Goal: Transaction & Acquisition: Subscribe to service/newsletter

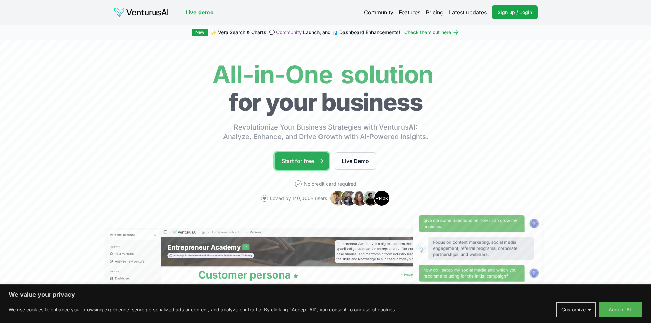
click at [300, 162] on link "Start for free" at bounding box center [302, 160] width 54 height 17
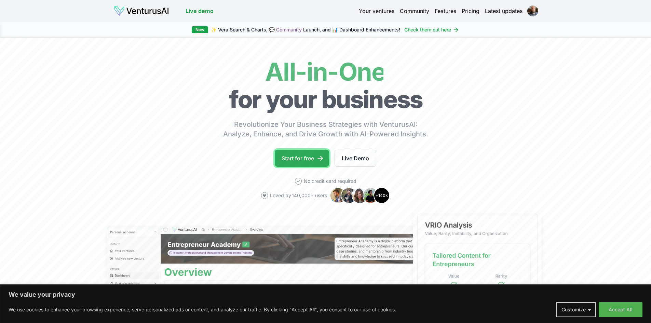
click at [303, 157] on link "Start for free" at bounding box center [302, 158] width 54 height 17
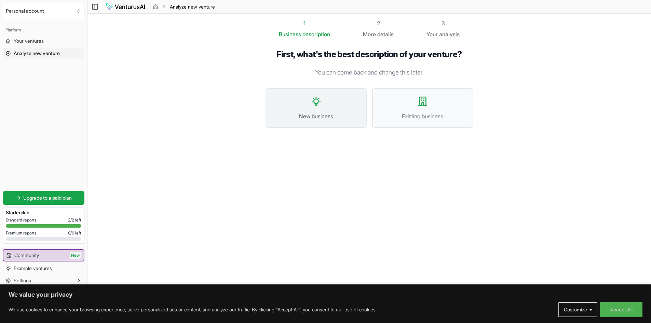
click at [324, 111] on button "New business" at bounding box center [315, 108] width 101 height 40
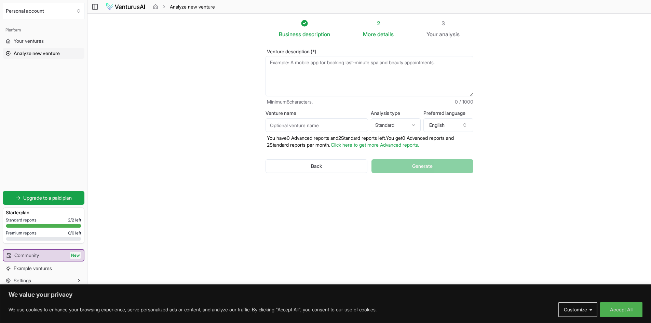
click at [353, 62] on textarea "Venture description (*)" at bounding box center [369, 76] width 208 height 40
click at [314, 63] on textarea "ground applied pestide spraying for more than a half acre" at bounding box center [369, 76] width 208 height 40
click at [316, 62] on textarea "ground applied pestide spraying for more than a half acre" at bounding box center [369, 76] width 208 height 40
click at [412, 67] on textarea "ground applied pesticide spraying for more than a half acre" at bounding box center [369, 76] width 208 height 40
type textarea "ground applied pesticide spraying for more than a half acre"
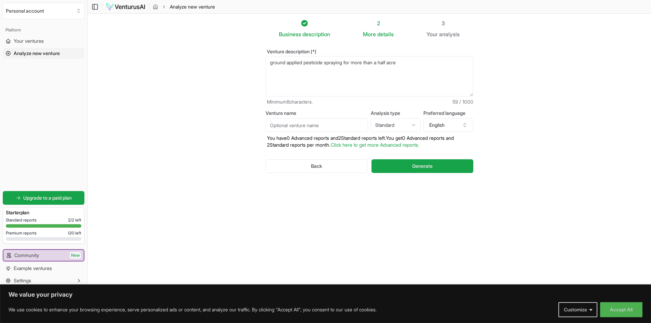
click at [343, 126] on input "Venture name" at bounding box center [316, 125] width 102 height 14
type input "Pass the weeds"
click at [414, 125] on html "We value your privacy We use cookies to enhance your browsing experience, serve…" at bounding box center [325, 161] width 651 height 323
click at [426, 168] on span "Generate" at bounding box center [422, 166] width 20 height 7
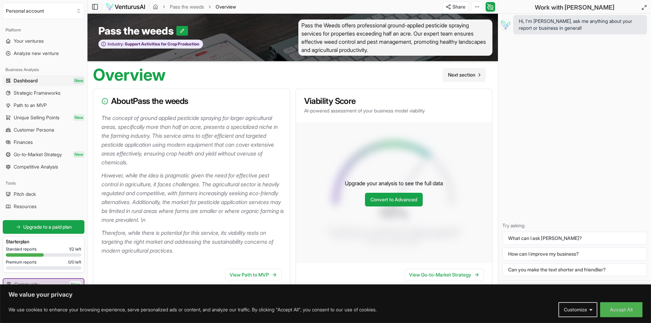
click at [461, 74] on span "Next section" at bounding box center [461, 74] width 27 height 7
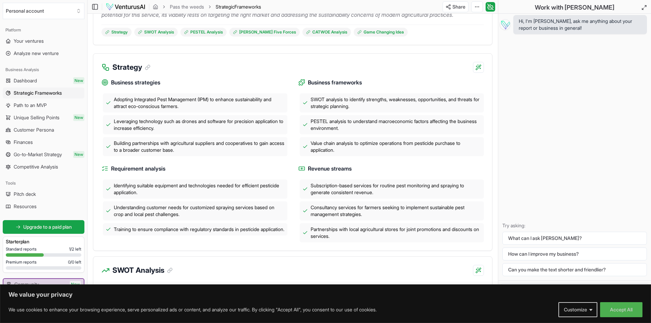
scroll to position [137, 0]
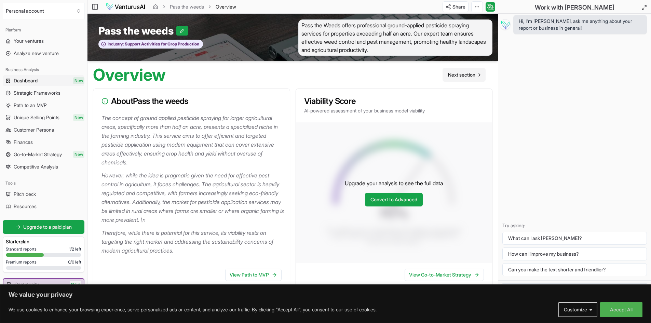
click at [450, 78] on span "Next section" at bounding box center [461, 74] width 27 height 7
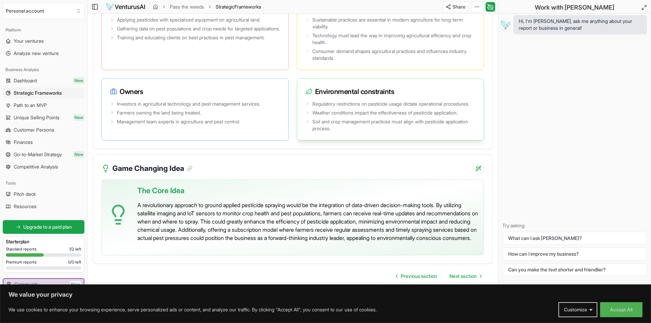
scroll to position [1419, 0]
click at [459, 278] on span "Next section" at bounding box center [462, 276] width 27 height 7
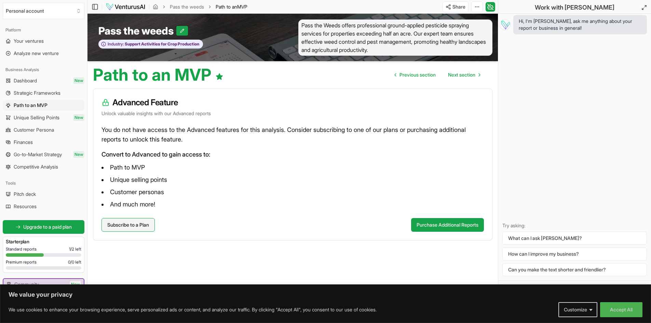
click at [146, 224] on link "Subscribe to a Plan" at bounding box center [127, 225] width 53 height 14
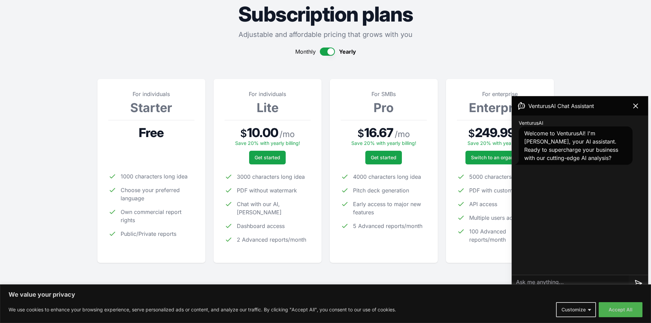
scroll to position [137, 0]
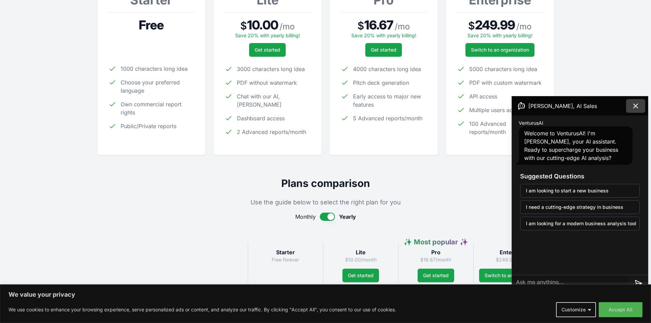
click at [633, 104] on icon at bounding box center [635, 106] width 4 height 4
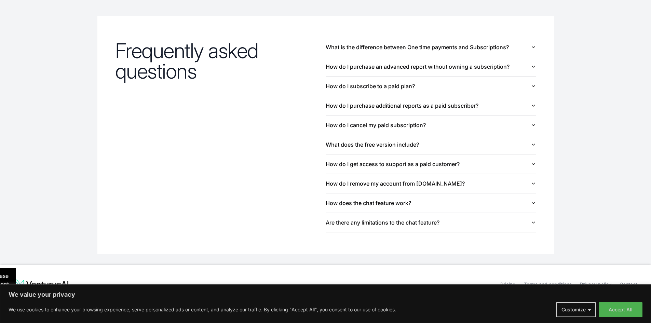
scroll to position [732, 0]
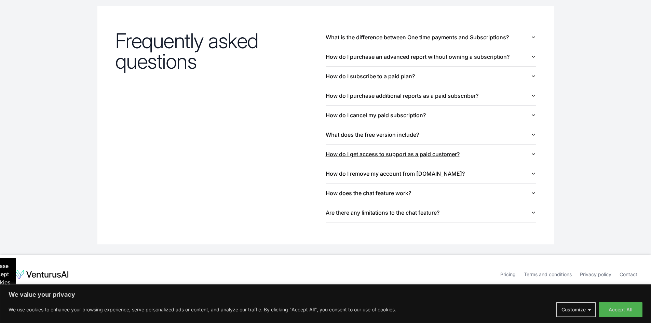
click at [534, 153] on icon "button" at bounding box center [532, 153] width 5 height 5
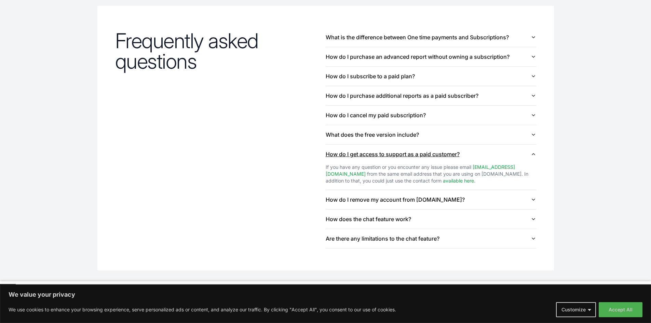
click at [534, 153] on icon "button" at bounding box center [532, 153] width 5 height 5
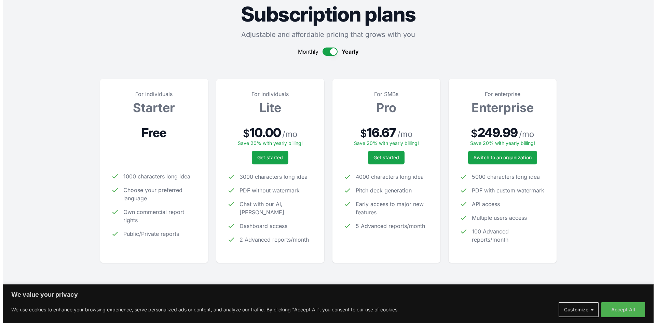
scroll to position [0, 0]
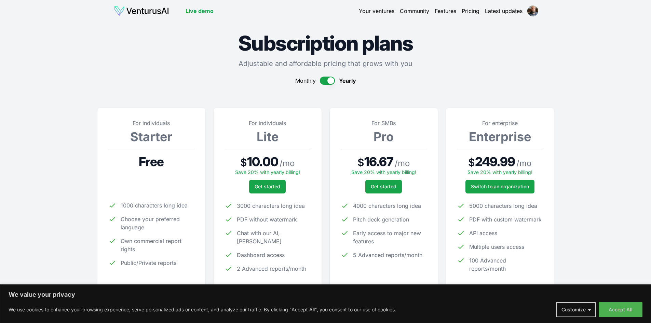
click at [471, 10] on link "Pricing" at bounding box center [470, 11] width 18 height 8
click at [373, 11] on link "Your ventures" at bounding box center [377, 11] width 36 height 8
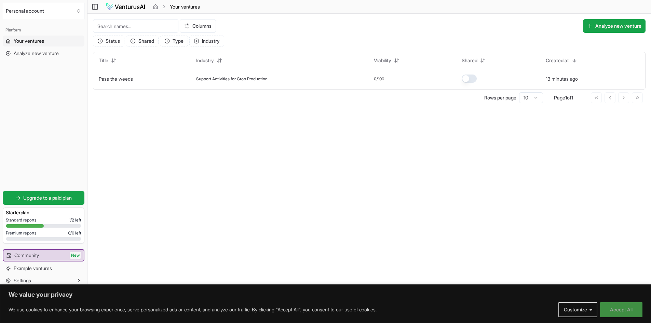
click at [616, 309] on button "Accept All" at bounding box center [621, 309] width 42 height 15
